Goal: Task Accomplishment & Management: Manage account settings

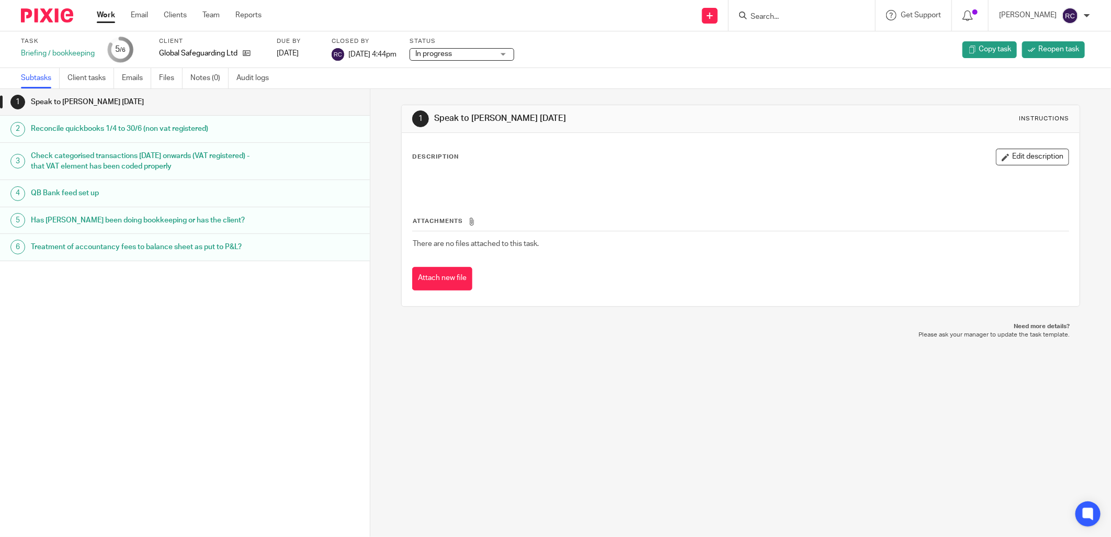
click at [825, 17] on input "Search" at bounding box center [797, 17] width 94 height 9
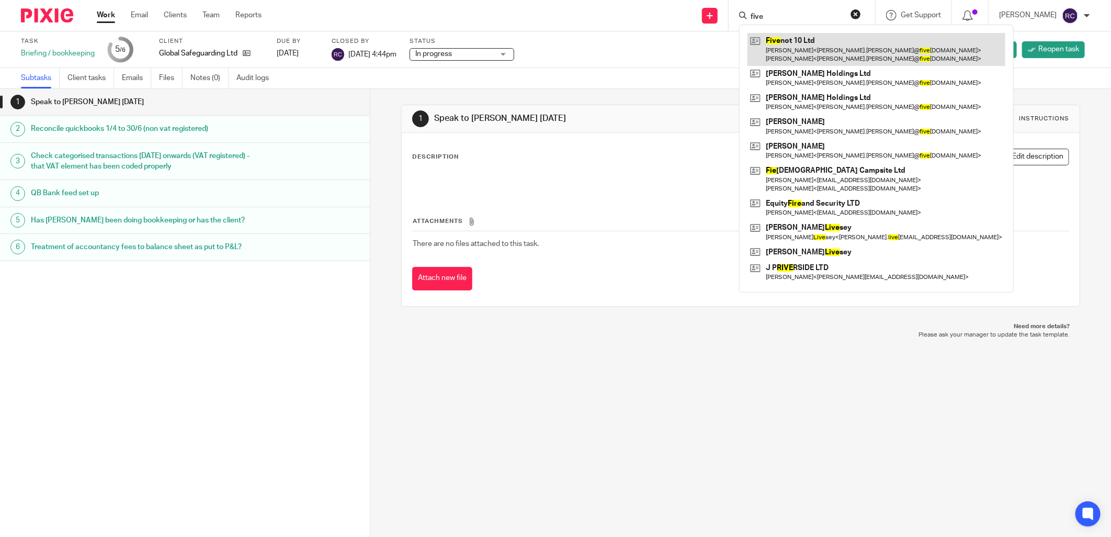
type input "five"
click at [801, 46] on link at bounding box center [876, 49] width 258 height 32
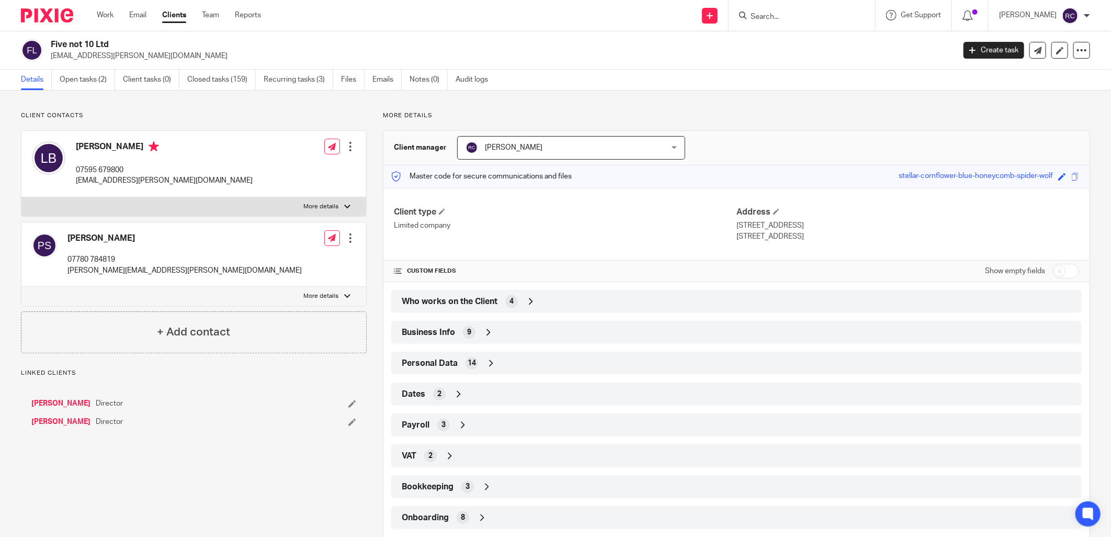
click at [82, 69] on div "Five not 10 Ltd [EMAIL_ADDRESS][PERSON_NAME][DOMAIN_NAME] Create task Update fr…" at bounding box center [555, 50] width 1111 height 38
click at [87, 81] on link "Open tasks (2)" at bounding box center [87, 80] width 55 height 20
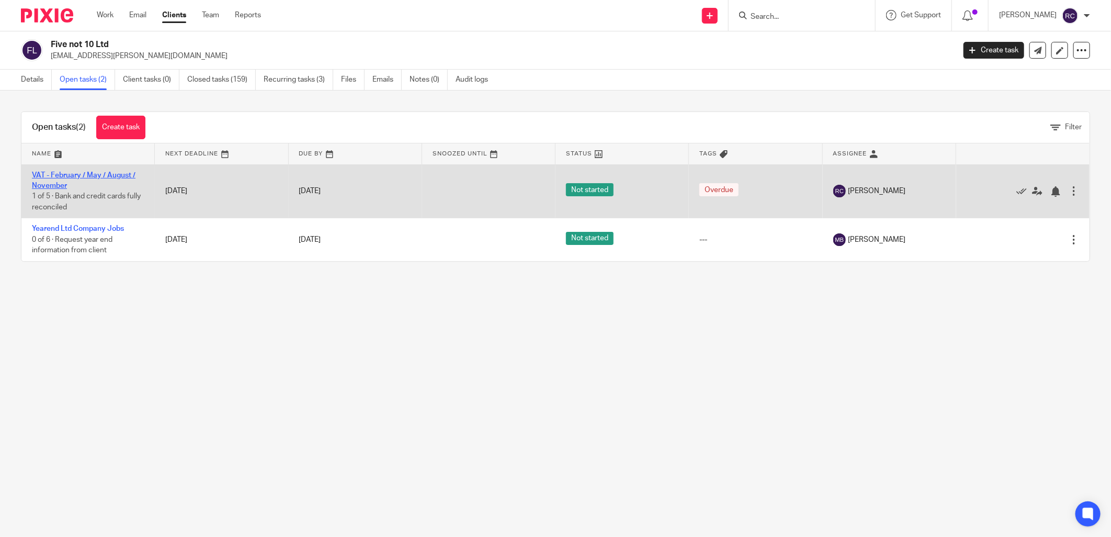
click at [68, 178] on link "VAT - February / May / August / November" at bounding box center [84, 181] width 104 height 18
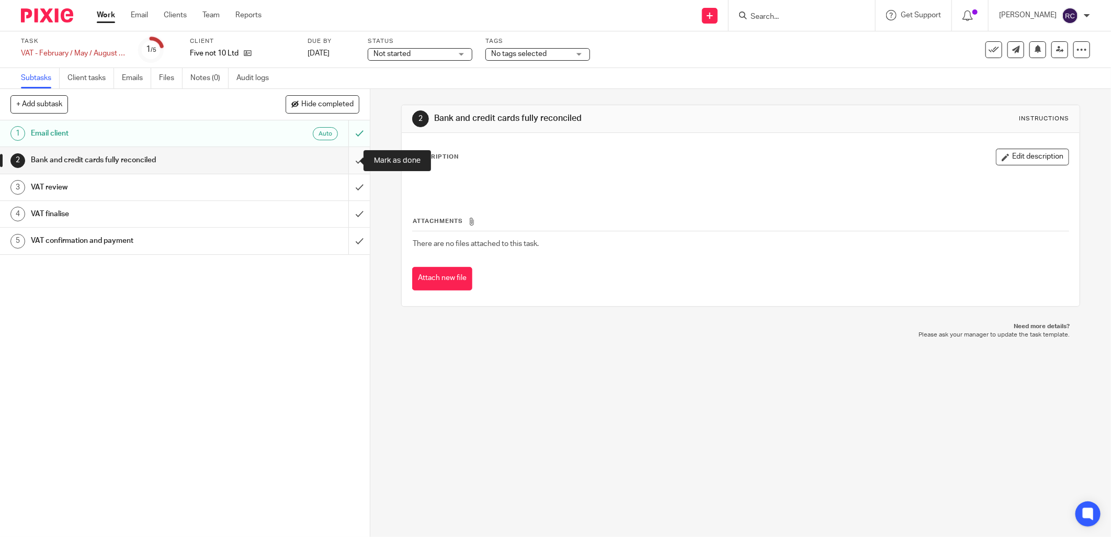
click at [351, 158] on input "submit" at bounding box center [185, 160] width 370 height 26
click at [347, 190] on input "submit" at bounding box center [185, 187] width 370 height 26
click at [346, 215] on input "submit" at bounding box center [185, 214] width 370 height 26
click at [348, 239] on input "submit" at bounding box center [185, 241] width 370 height 26
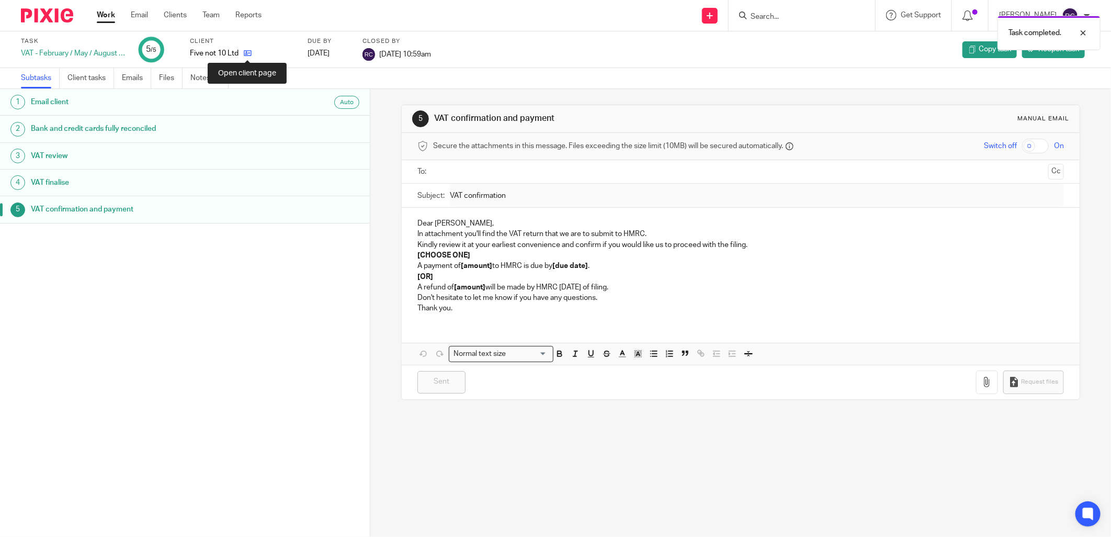
click at [248, 53] on icon at bounding box center [248, 53] width 8 height 8
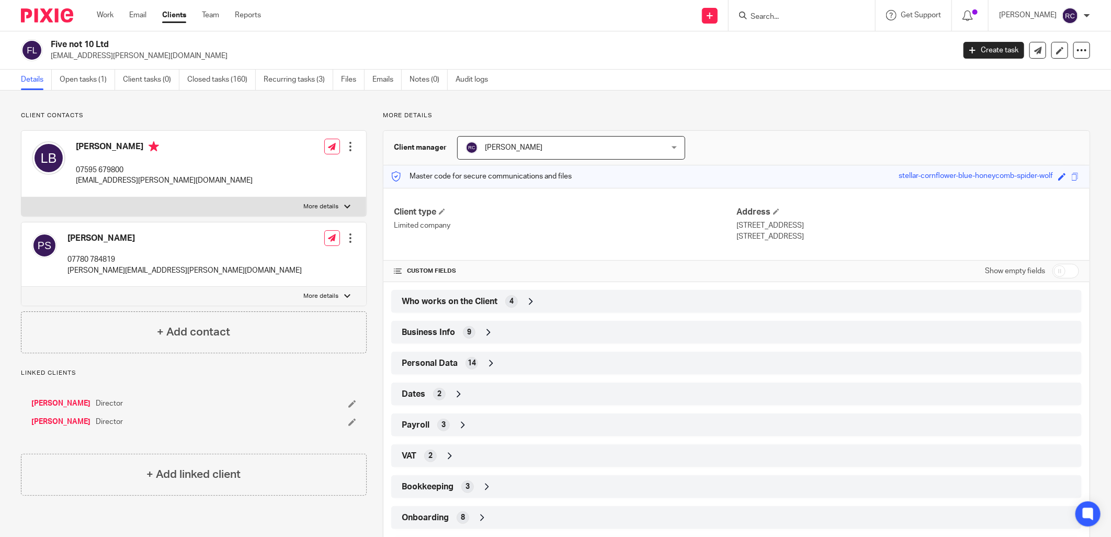
click at [797, 21] on input "Search" at bounding box center [797, 17] width 94 height 9
type input "cm prim"
click at [784, 46] on link at bounding box center [835, 45] width 177 height 24
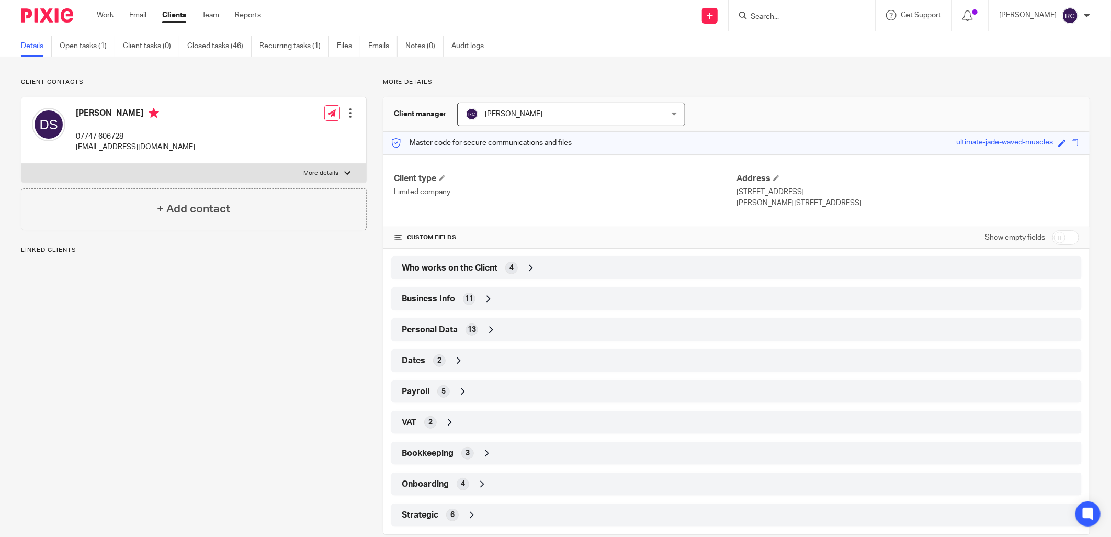
scroll to position [52, 0]
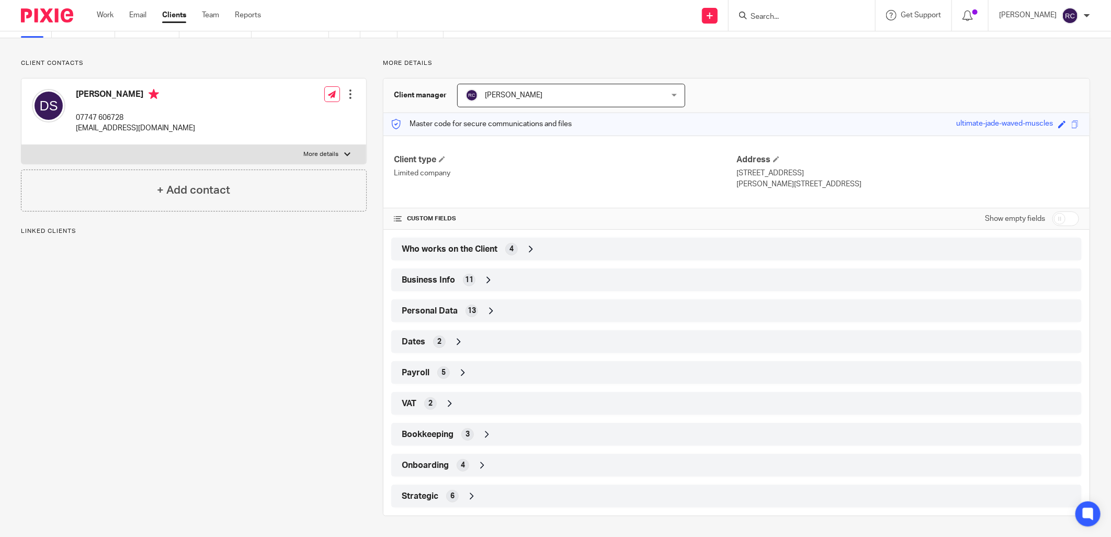
click at [467, 459] on div "Onboarding 4" at bounding box center [736, 465] width 675 height 18
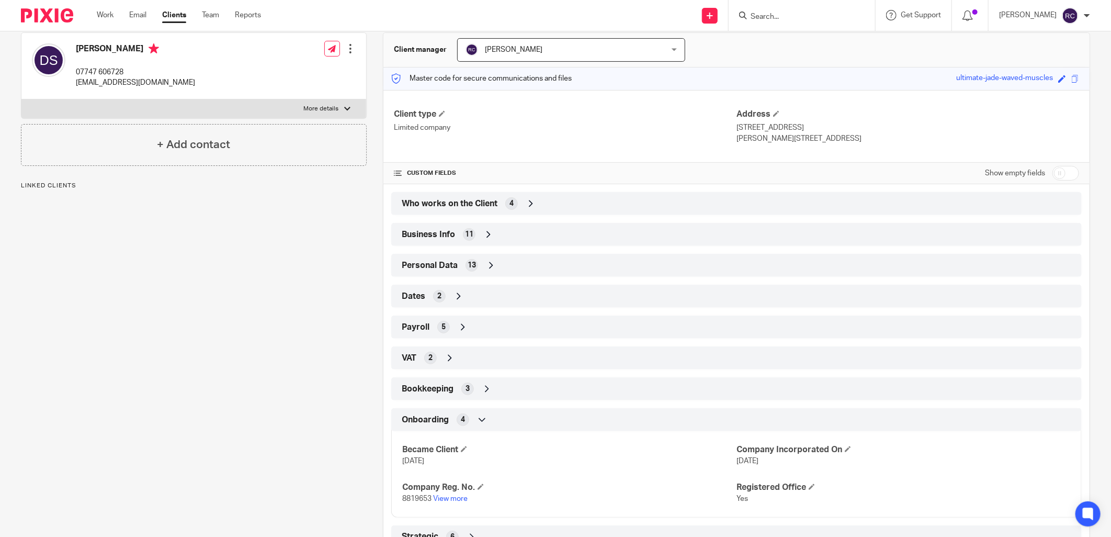
scroll to position [139, 0]
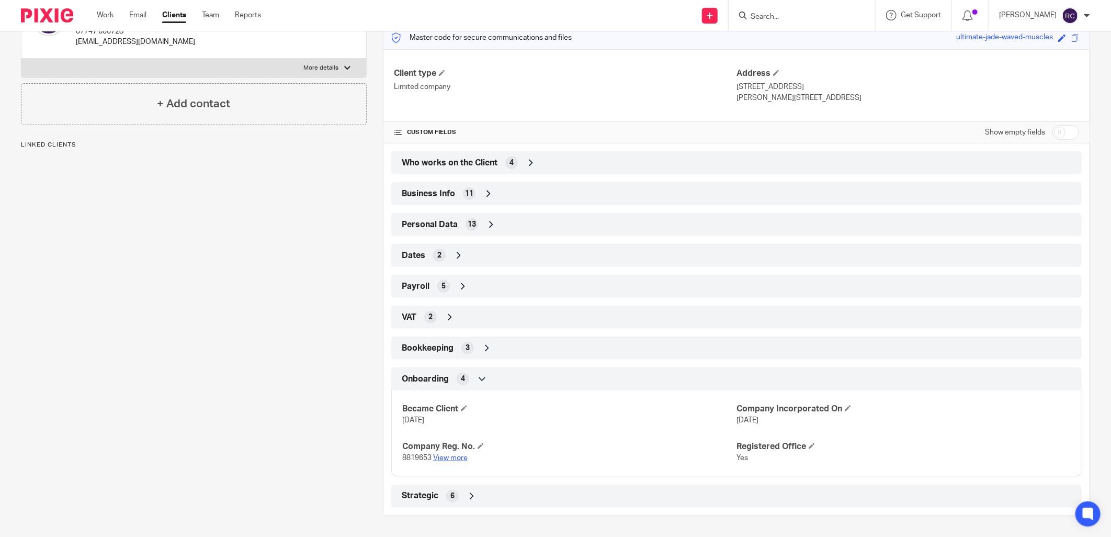
click at [455, 455] on link "View more" at bounding box center [450, 457] width 35 height 7
